Goal: Navigation & Orientation: Find specific page/section

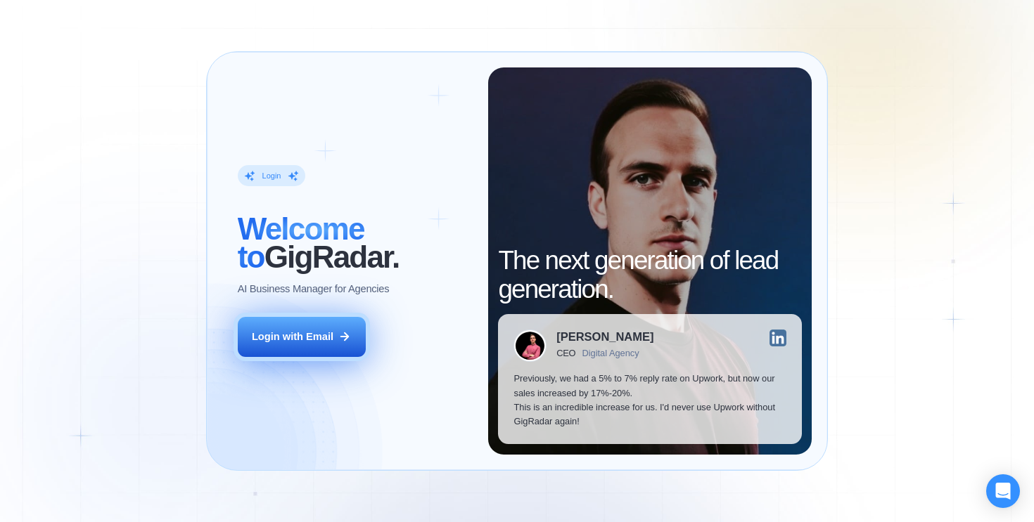
click at [342, 323] on button "Login with Email" at bounding box center [302, 337] width 128 height 40
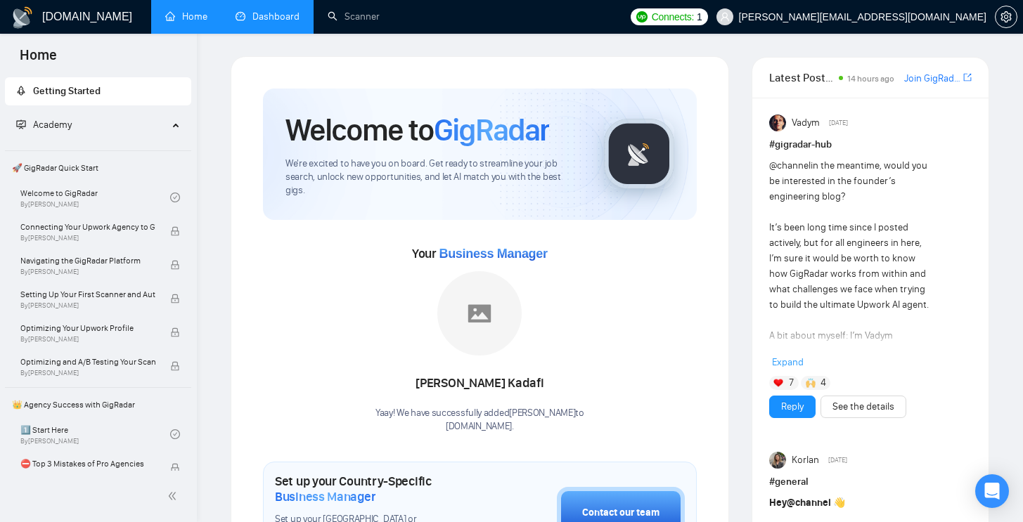
click at [283, 22] on link "Dashboard" at bounding box center [268, 17] width 64 height 12
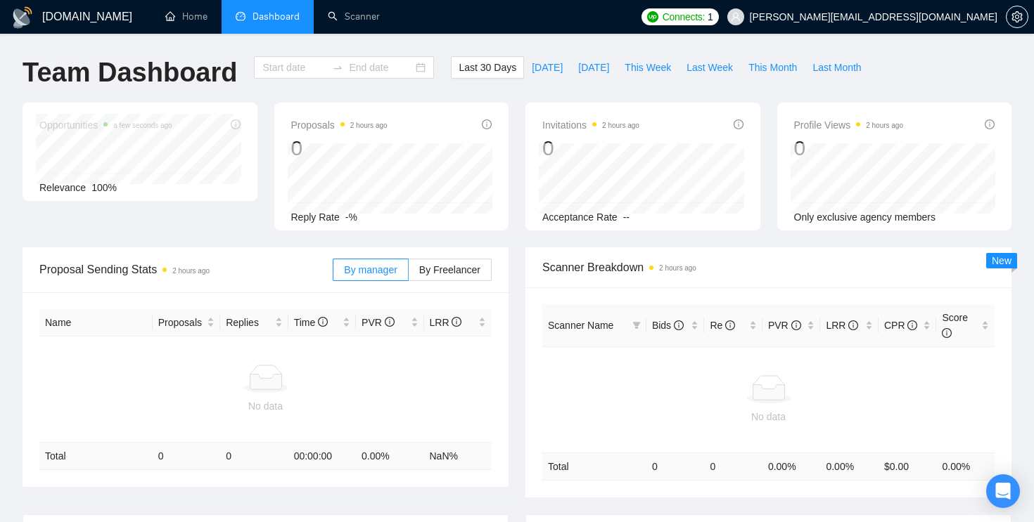
type input "2025-09-03"
type input "2025-10-03"
